Goal: Find specific page/section: Find specific page/section

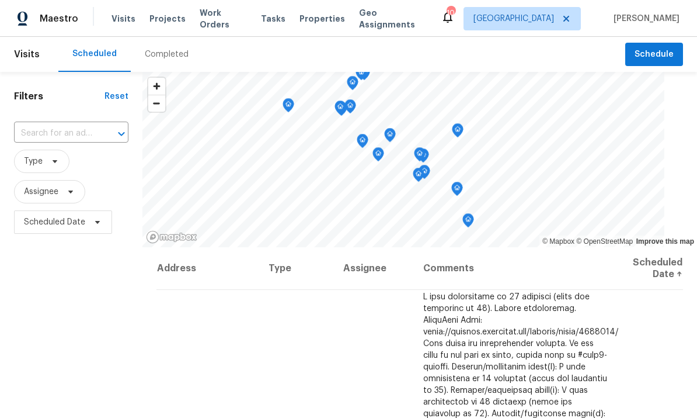
click at [216, 17] on span "Work Orders" at bounding box center [223, 18] width 47 height 23
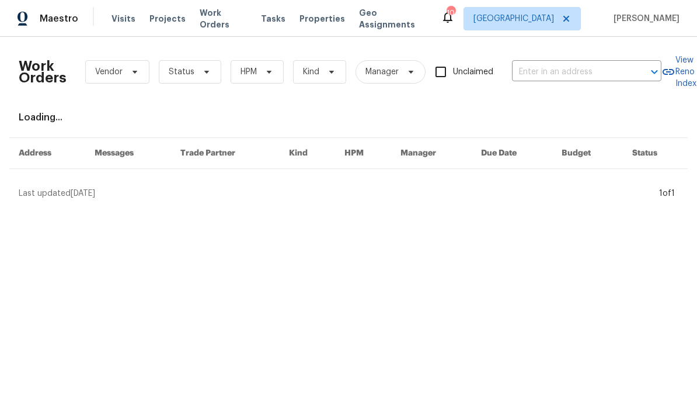
click at [306, 18] on span "Properties" at bounding box center [323, 19] width 46 height 12
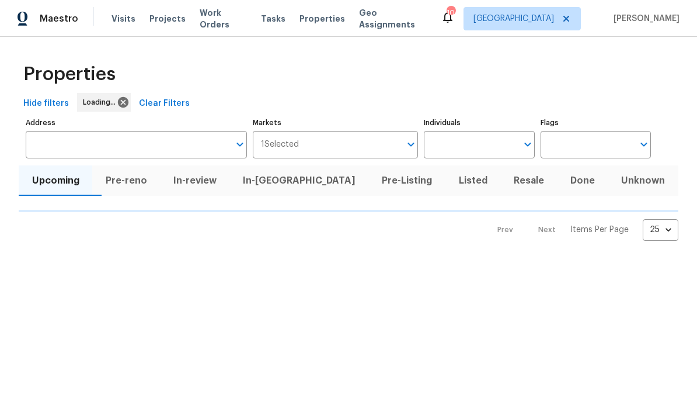
click at [505, 131] on input "Individuals" at bounding box center [470, 144] width 93 height 27
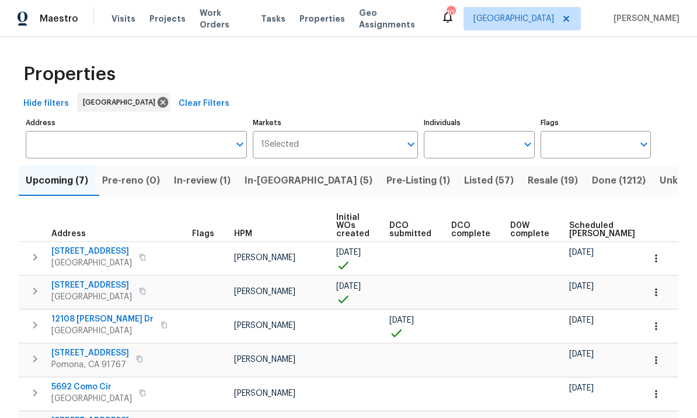
click at [503, 150] on input "Individuals" at bounding box center [470, 144] width 93 height 27
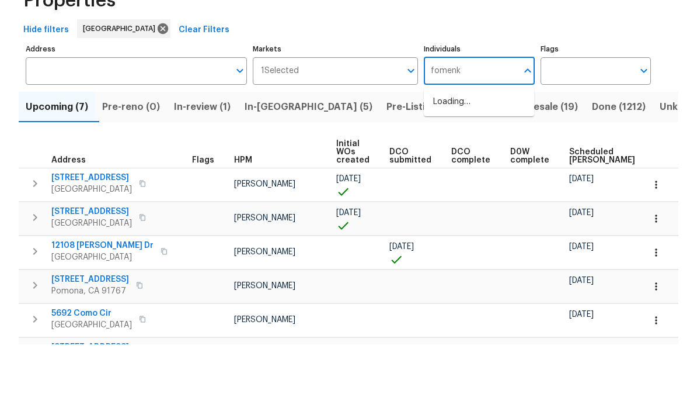
type input "fomenko"
click at [442, 169] on input "checkbox" at bounding box center [445, 181] width 25 height 25
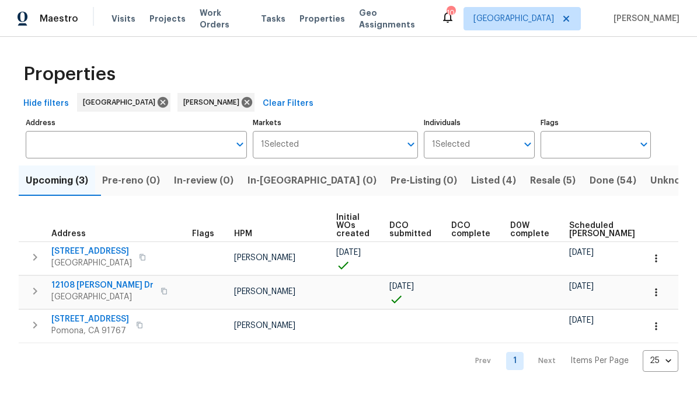
click at [530, 183] on span "Resale (5)" at bounding box center [553, 180] width 46 height 16
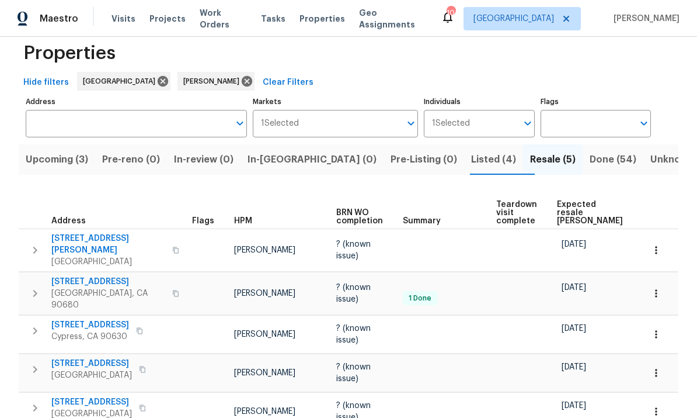
scroll to position [20, 0]
click at [84, 276] on span "10692 Sycamore Ave" at bounding box center [108, 282] width 114 height 12
